Goal: Task Accomplishment & Management: Manage account settings

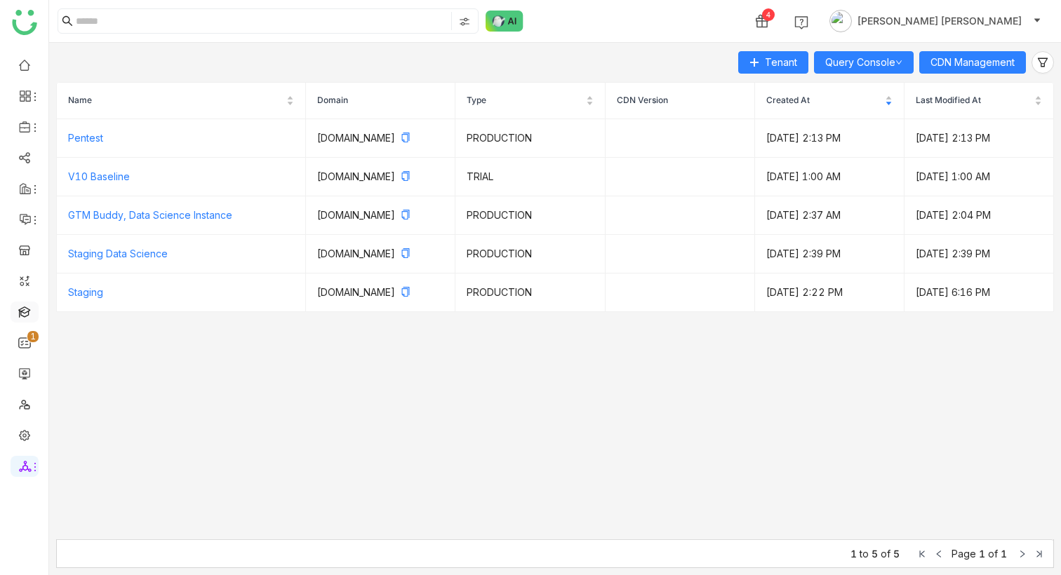
click at [31, 314] on link at bounding box center [24, 311] width 13 height 12
click at [18, 314] on link at bounding box center [24, 311] width 13 height 12
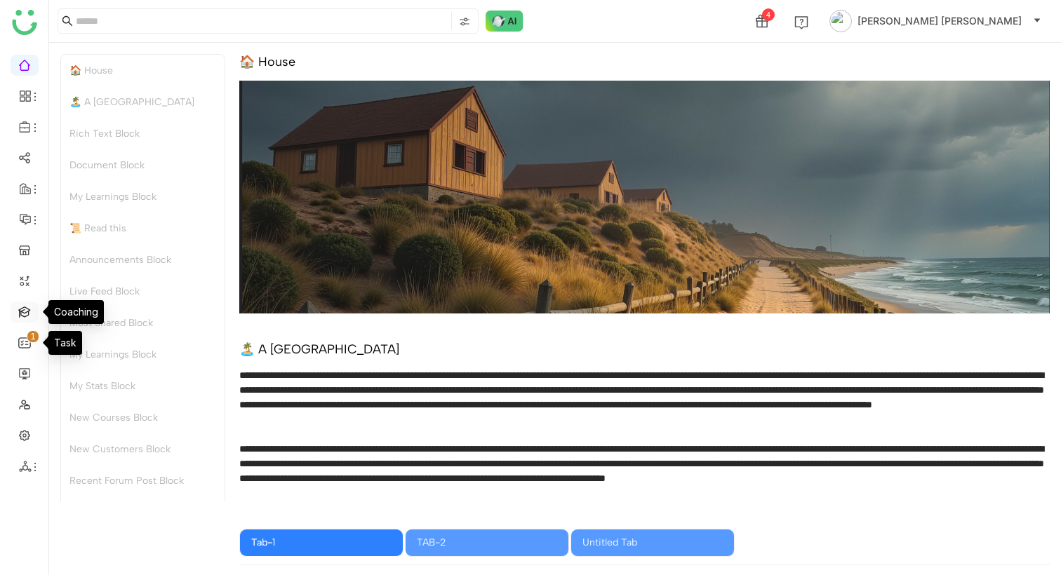
click at [18, 309] on link at bounding box center [24, 311] width 13 height 12
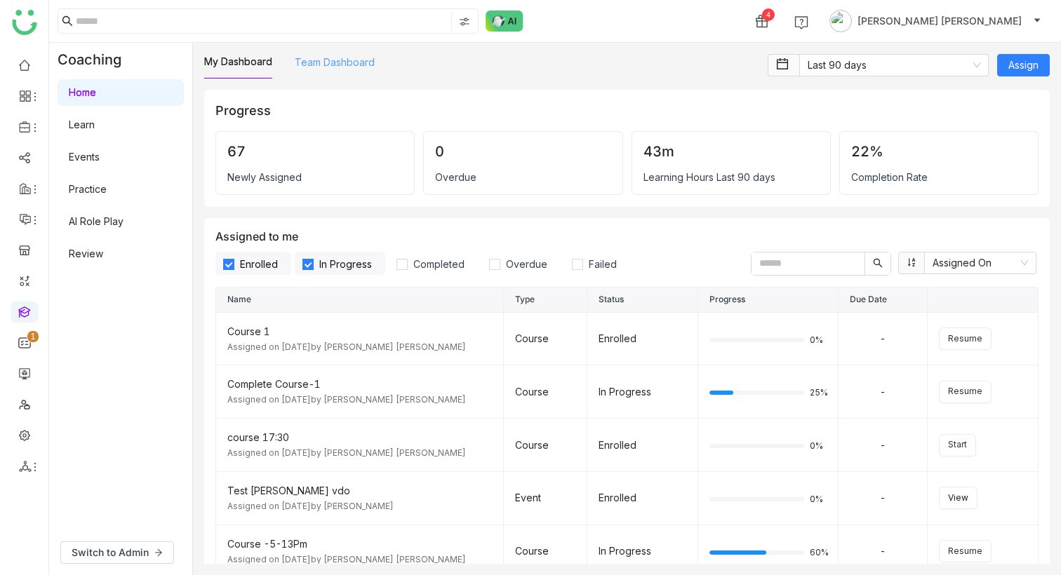
click at [318, 60] on link "Team Dashboard" at bounding box center [335, 62] width 80 height 12
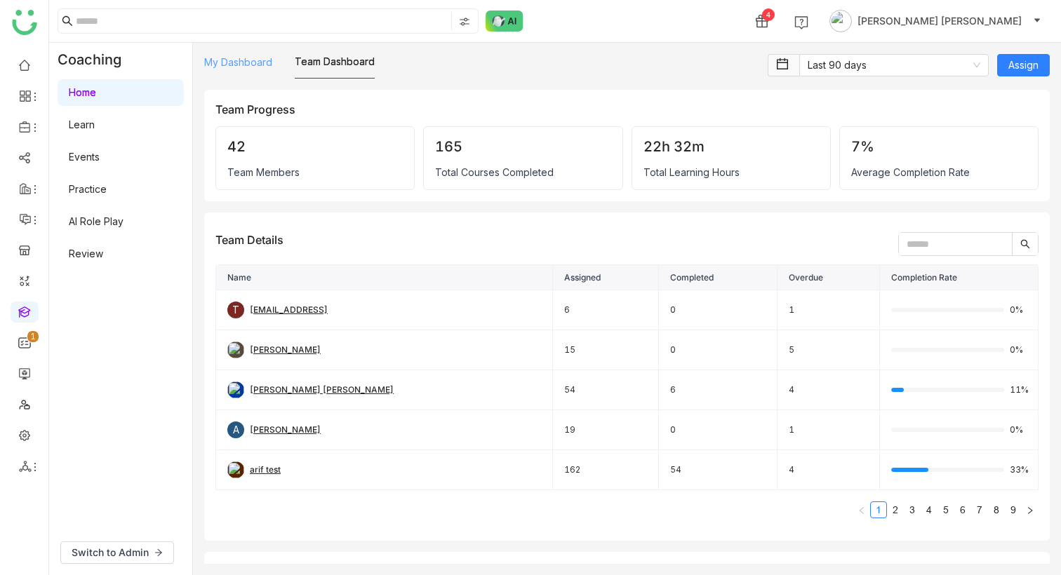
click at [264, 67] on link "My Dashboard" at bounding box center [238, 62] width 68 height 12
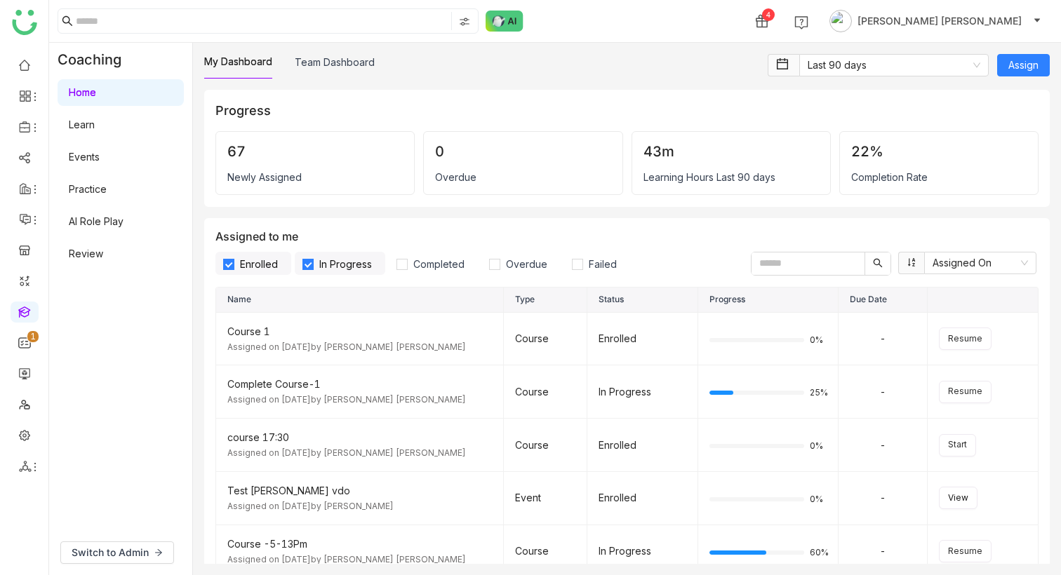
click at [95, 130] on link "Learn" at bounding box center [82, 125] width 26 height 12
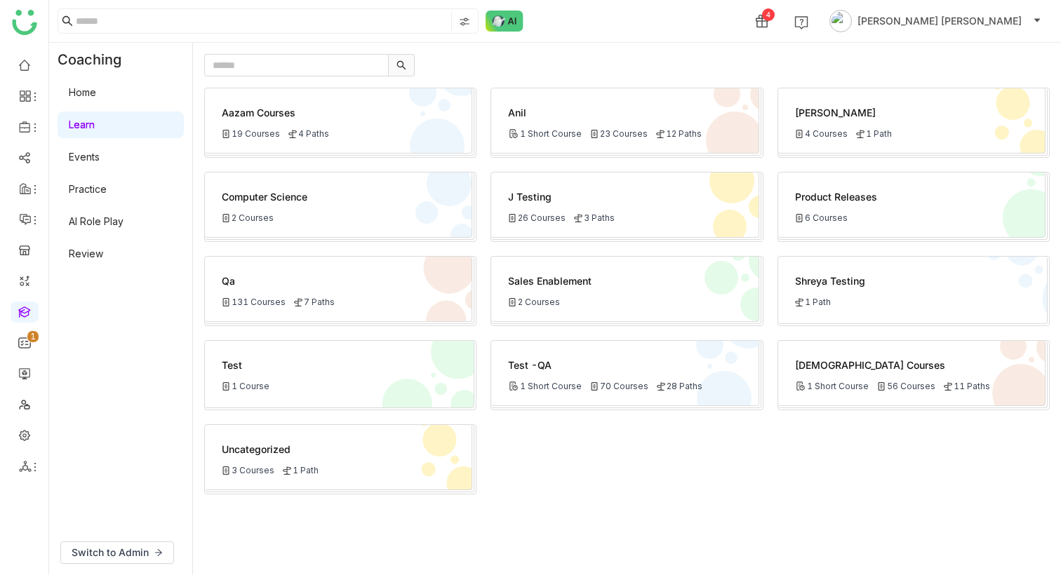
click at [366, 112] on div "Aazam Courses" at bounding box center [338, 112] width 233 height 15
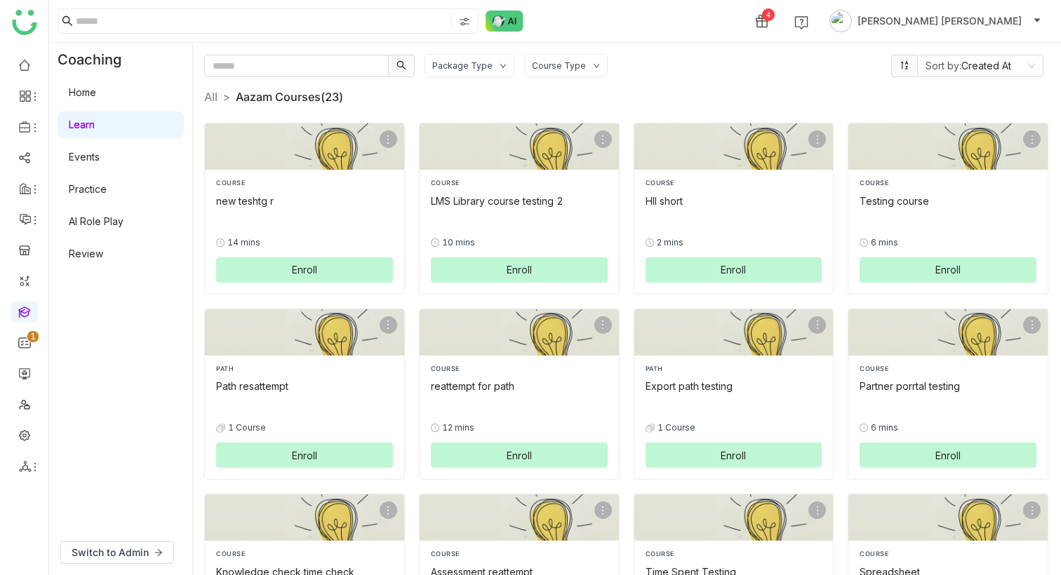
click at [95, 123] on link "Learn" at bounding box center [82, 125] width 26 height 12
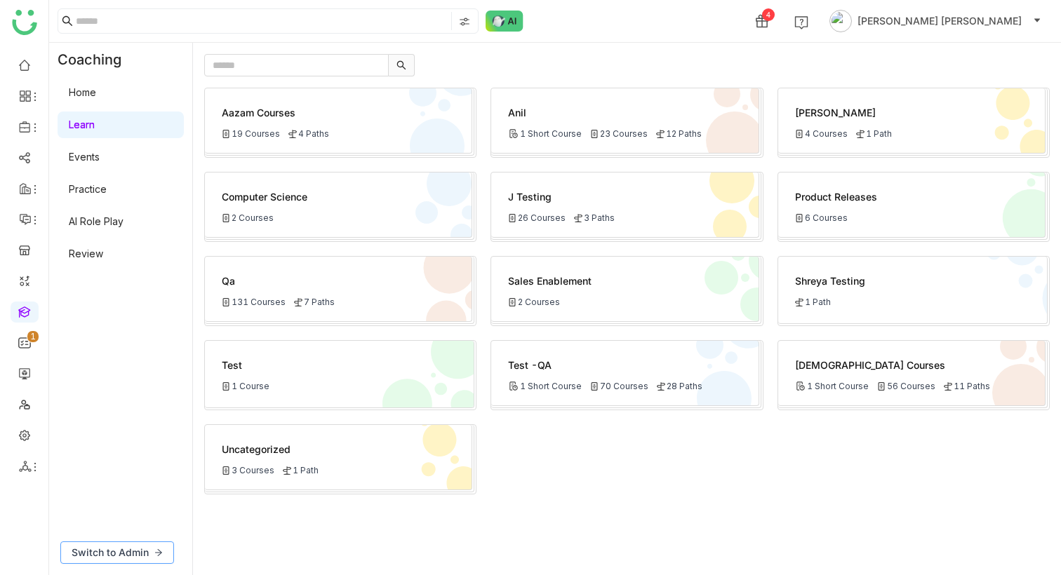
click at [125, 551] on span "Switch to Admin" at bounding box center [110, 552] width 77 height 15
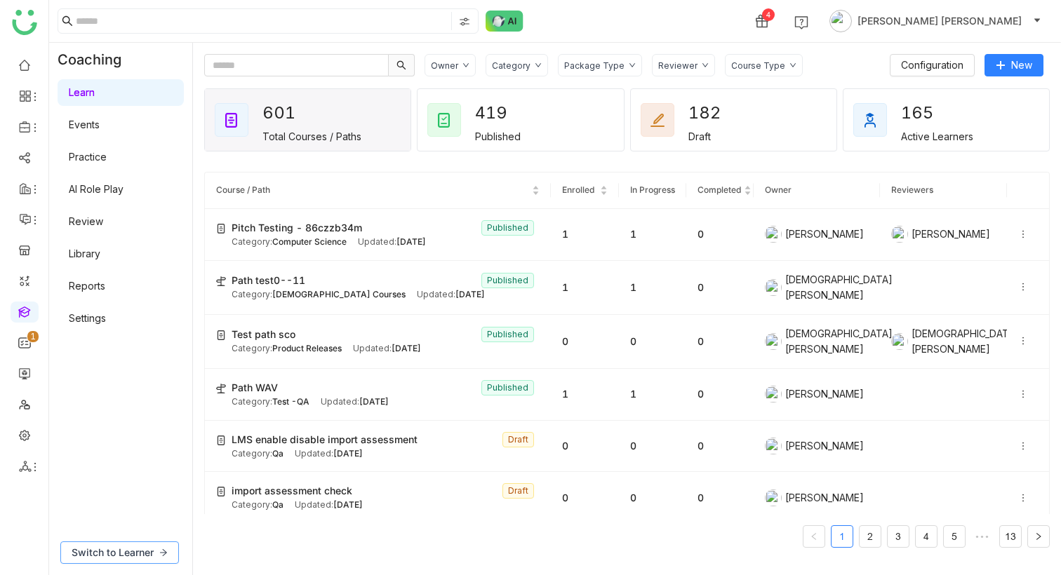
click at [129, 555] on span "Switch to Learner" at bounding box center [113, 552] width 82 height 15
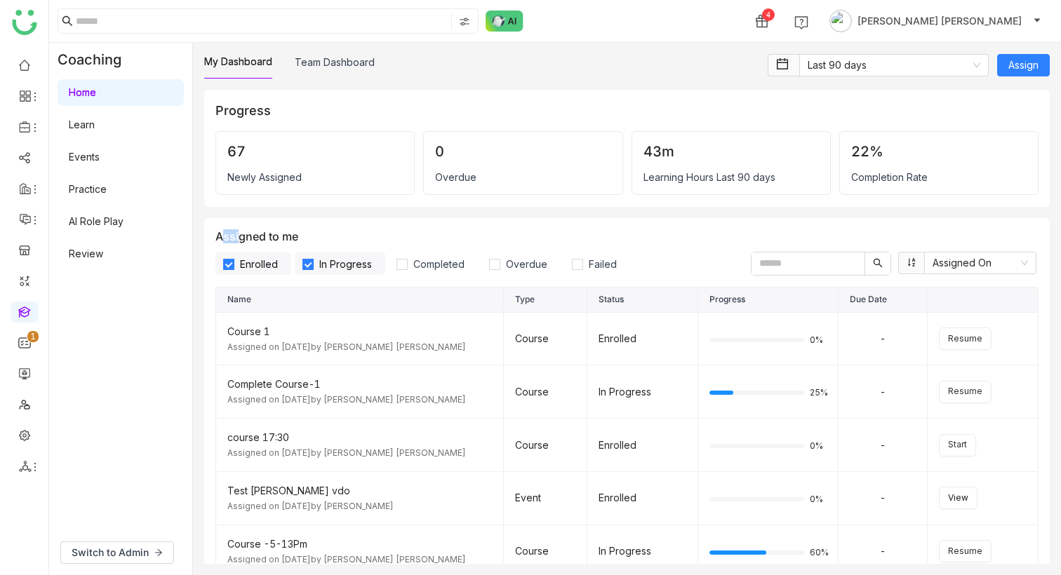
drag, startPoint x: 310, startPoint y: 227, endPoint x: 236, endPoint y: 231, distance: 73.8
click at [236, 231] on div "Assigned to me Enrolled In Progress Completed Overdue Failed Assigned On Name T…" at bounding box center [626, 423] width 845 height 411
drag, startPoint x: 302, startPoint y: 236, endPoint x: 215, endPoint y: 235, distance: 87.0
click at [215, 235] on div "Assigned to me Enrolled In Progress Completed Overdue Failed Assigned On" at bounding box center [626, 252] width 823 height 46
copy div "Assigned to me"
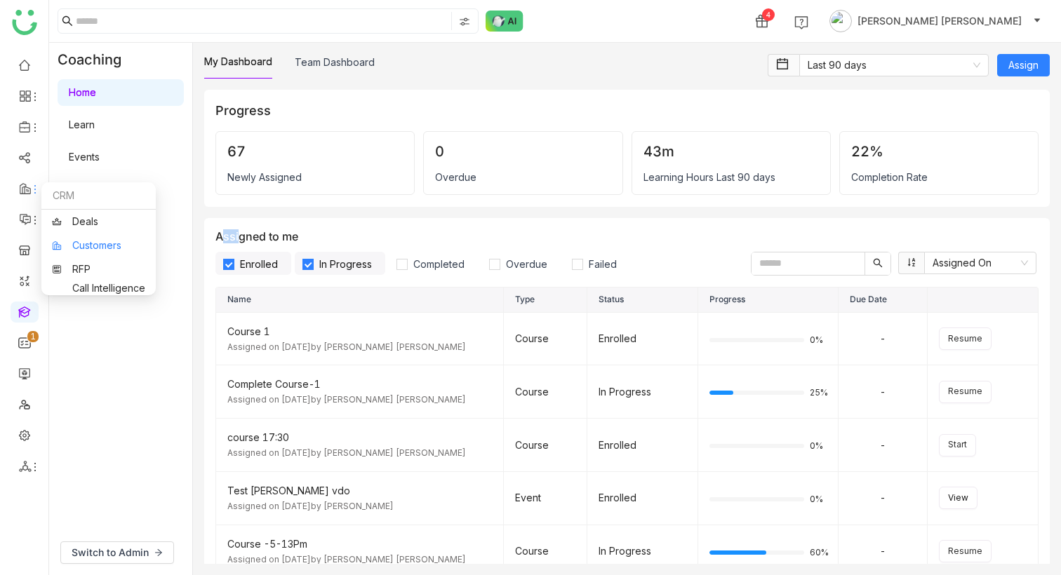
click at [95, 243] on link "Customers" at bounding box center [98, 246] width 93 height 10
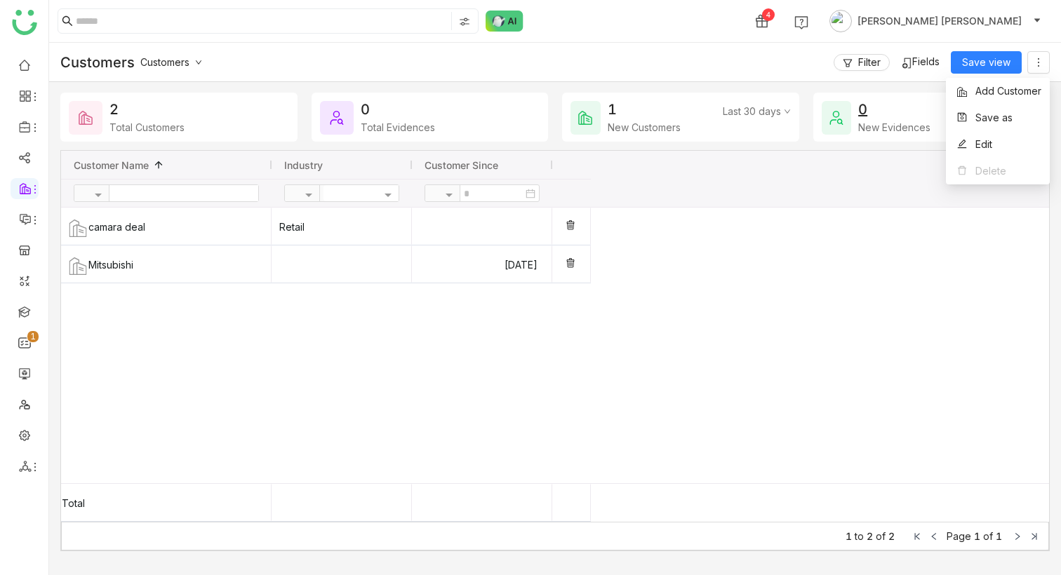
click at [928, 65] on span "Fields" at bounding box center [925, 61] width 27 height 12
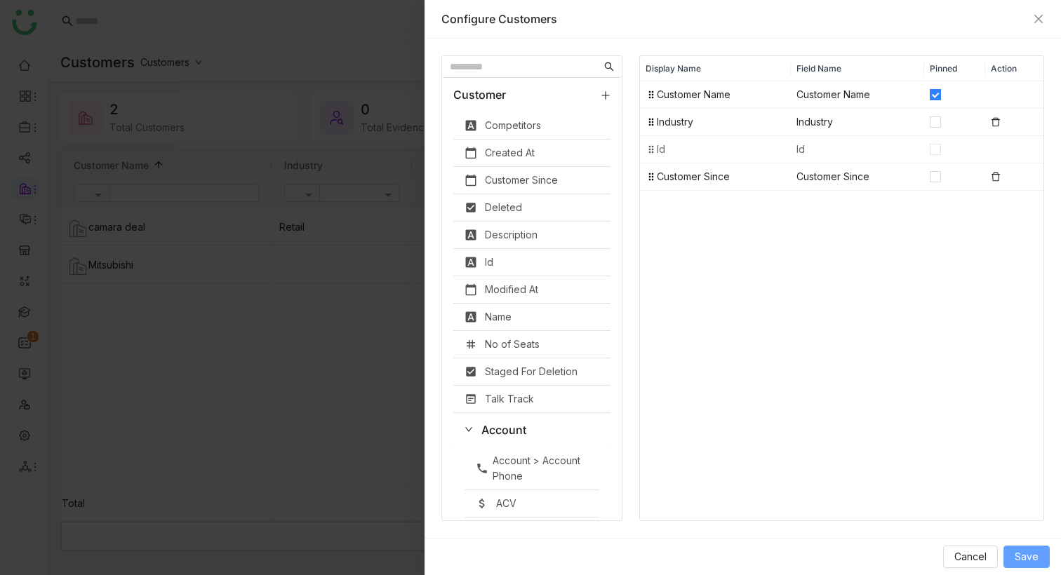
click at [1031, 553] on span "Save" at bounding box center [1026, 556] width 24 height 15
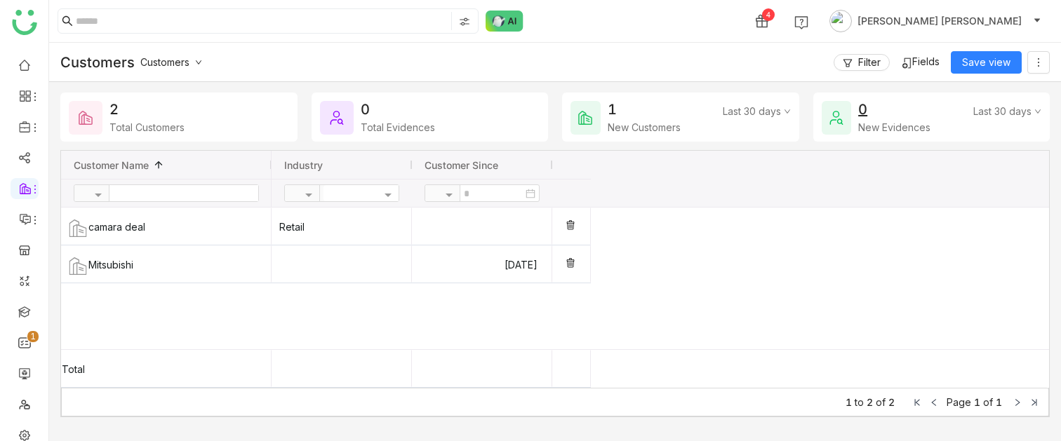
click at [924, 65] on span "Fields" at bounding box center [925, 61] width 27 height 12
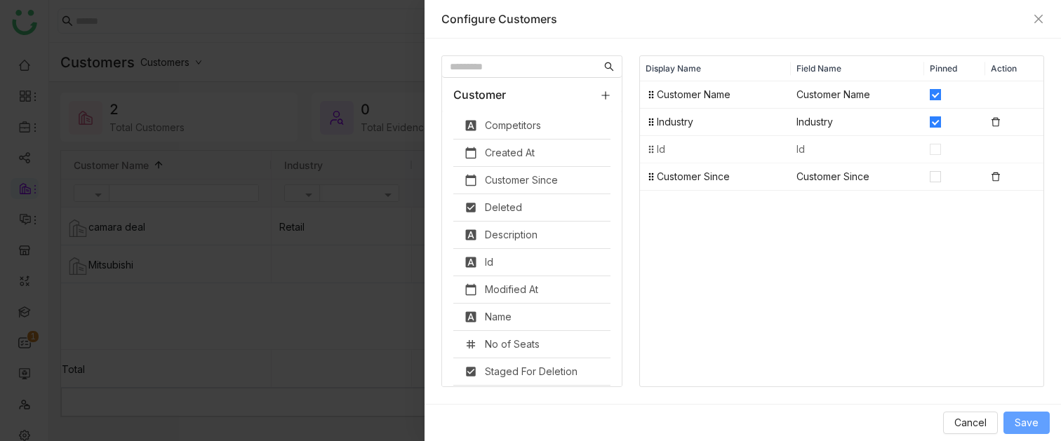
click at [1023, 424] on span "Save" at bounding box center [1026, 422] width 24 height 15
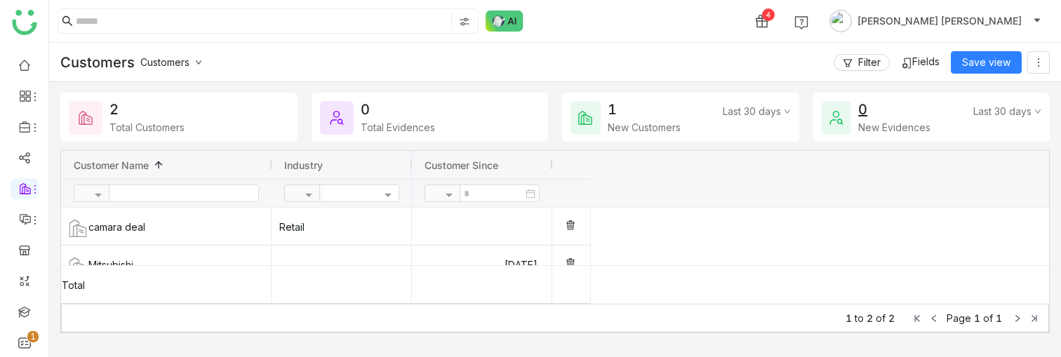
click at [189, 58] on span "Customers" at bounding box center [164, 62] width 49 height 12
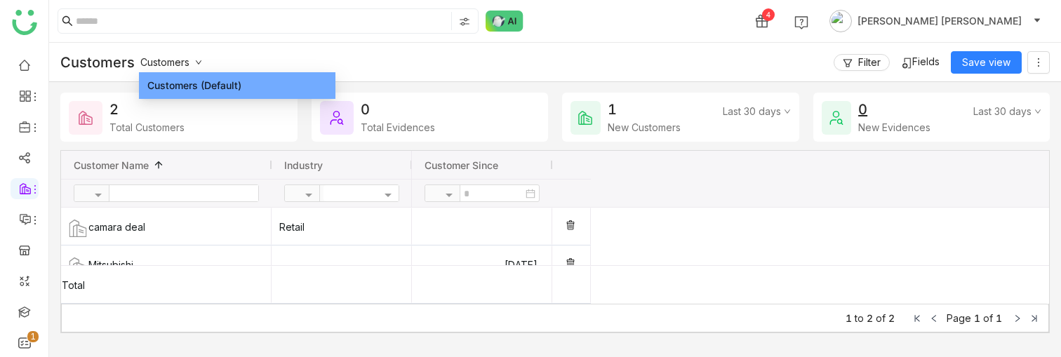
click at [576, 66] on div "Customers Customers Filter Fields Save view" at bounding box center [555, 62] width 1012 height 39
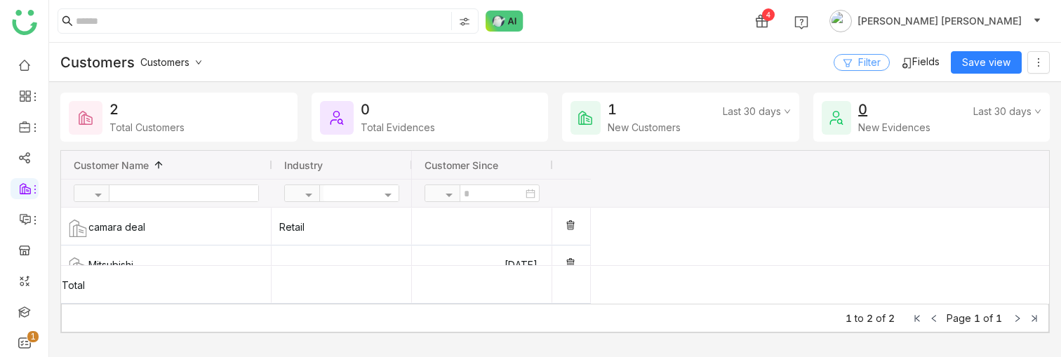
click at [878, 60] on span "Filter" at bounding box center [869, 62] width 22 height 15
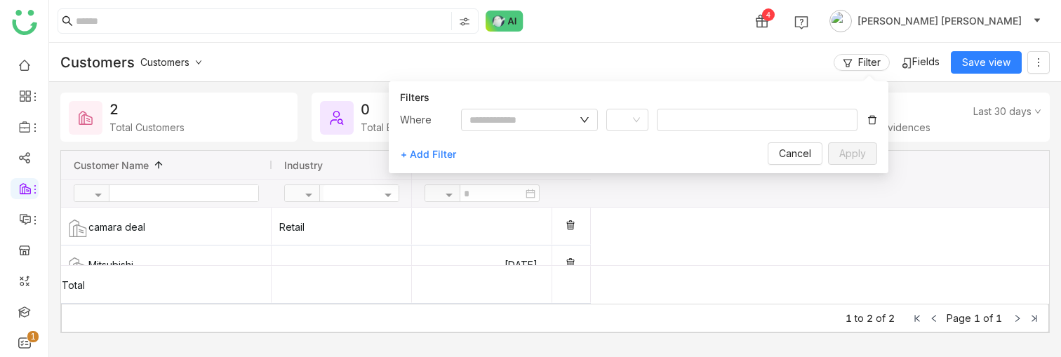
click at [846, 193] on div "Customer Since" at bounding box center [730, 179] width 637 height 56
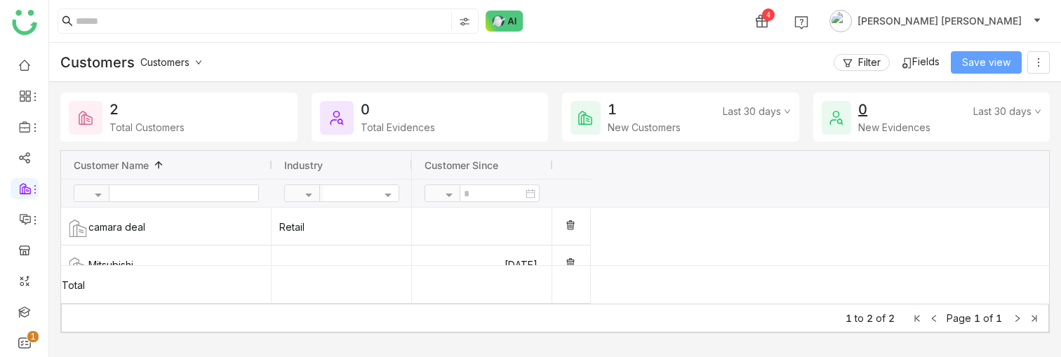
click at [963, 63] on span "Save view" at bounding box center [986, 62] width 48 height 15
